Goal: Task Accomplishment & Management: Manage account settings

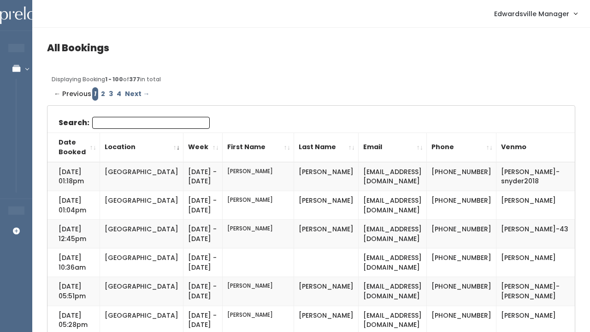
click at [122, 120] on input "Search:" at bounding box center [151, 123] width 118 height 12
paste input "[EMAIL_ADDRESS][DOMAIN_NAME]"
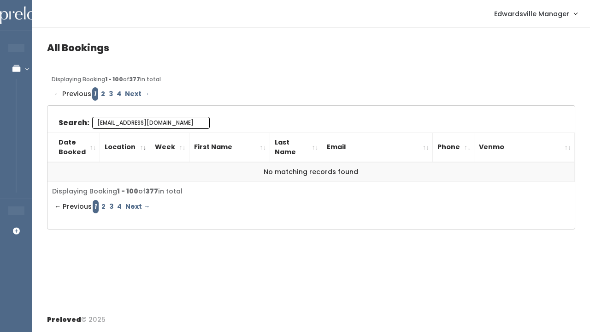
type input "[EMAIL_ADDRESS][DOMAIN_NAME]"
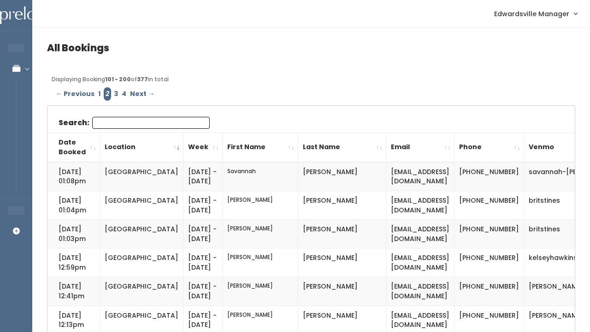
click at [115, 125] on input "Search:" at bounding box center [151, 123] width 118 height 12
paste input "[EMAIL_ADDRESS][DOMAIN_NAME]"
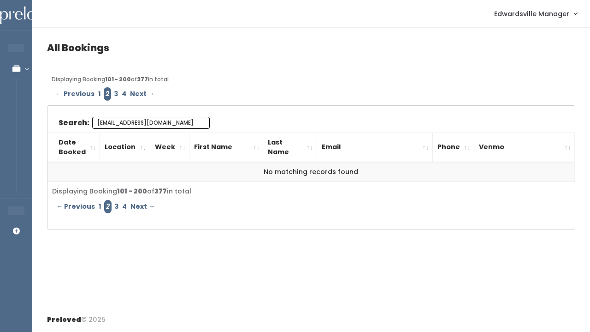
type input "[EMAIL_ADDRESS][DOMAIN_NAME]"
click at [120, 91] on link "4" at bounding box center [124, 93] width 8 height 13
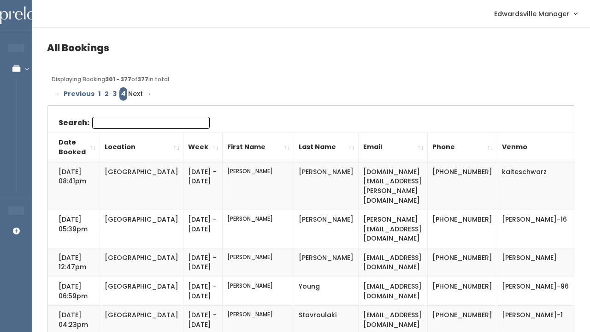
click at [131, 127] on input "Search:" at bounding box center [151, 123] width 118 height 12
paste input "[EMAIL_ADDRESS][DOMAIN_NAME]"
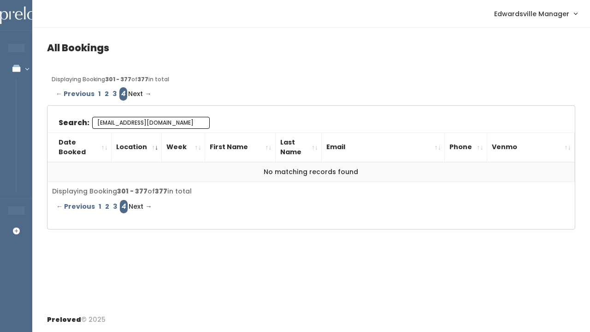
type input "[EMAIL_ADDRESS][DOMAIN_NAME]"
click at [137, 89] on span "Next →" at bounding box center [139, 93] width 23 height 13
click at [158, 93] on div "← Previous 1 2 3 4 Next →" at bounding box center [311, 93] width 519 height 13
click at [143, 93] on span "Next →" at bounding box center [139, 93] width 23 height 13
click at [148, 94] on span "Next →" at bounding box center [139, 93] width 23 height 13
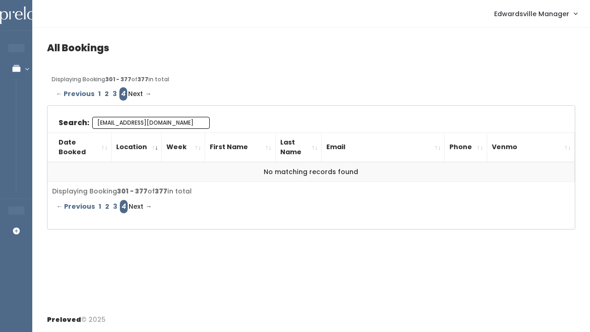
click at [174, 94] on div "← Previous 1 2 3 4 Next →" at bounding box center [311, 93] width 519 height 13
click at [205, 122] on input "[EMAIL_ADDRESS][DOMAIN_NAME]" at bounding box center [151, 123] width 118 height 12
click at [199, 121] on input "[EMAIL_ADDRESS][DOMAIN_NAME]" at bounding box center [151, 123] width 118 height 12
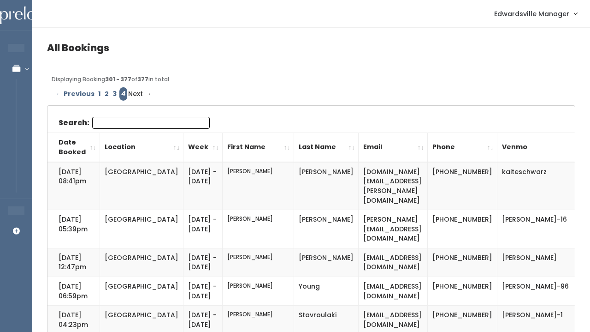
click at [135, 92] on span "Next →" at bounding box center [139, 93] width 23 height 13
click at [96, 92] on link "1" at bounding box center [99, 93] width 6 height 13
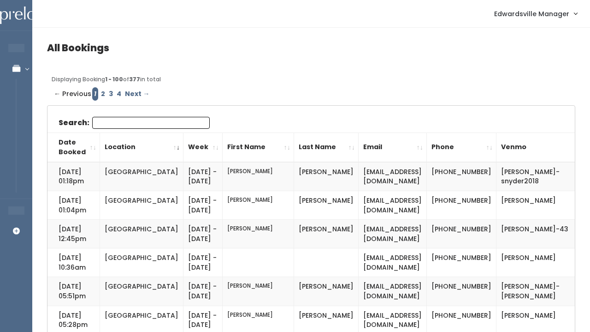
click at [142, 123] on input "Search:" at bounding box center [151, 123] width 118 height 12
paste input "[EMAIL_ADDRESS][DOMAIN_NAME]"
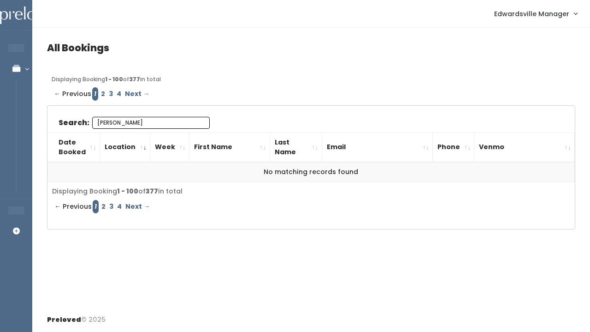
type input "[PERSON_NAME]"
click at [97, 89] on div "← Previous 1 2 3 4 Next →" at bounding box center [311, 93] width 519 height 13
click at [99, 90] on link "2" at bounding box center [103, 93] width 8 height 13
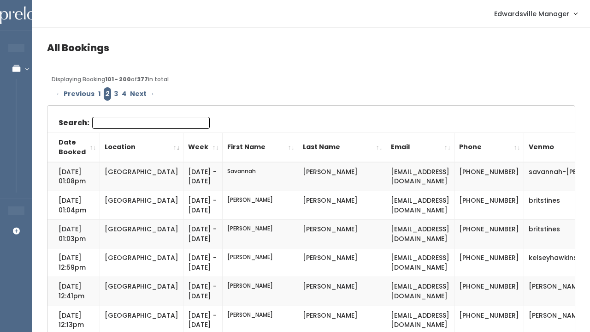
click at [108, 125] on input "Search:" at bounding box center [151, 123] width 118 height 12
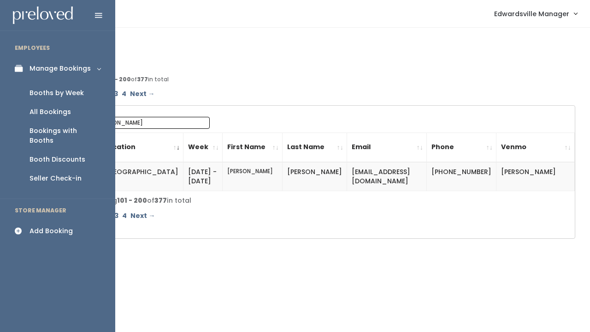
type input "Cathi"
click at [45, 88] on div "Booths by Week" at bounding box center [57, 93] width 54 height 10
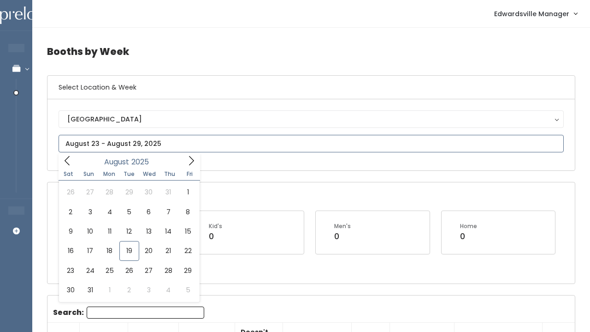
click at [267, 144] on input "text" at bounding box center [312, 144] width 506 height 18
